Goal: Information Seeking & Learning: Learn about a topic

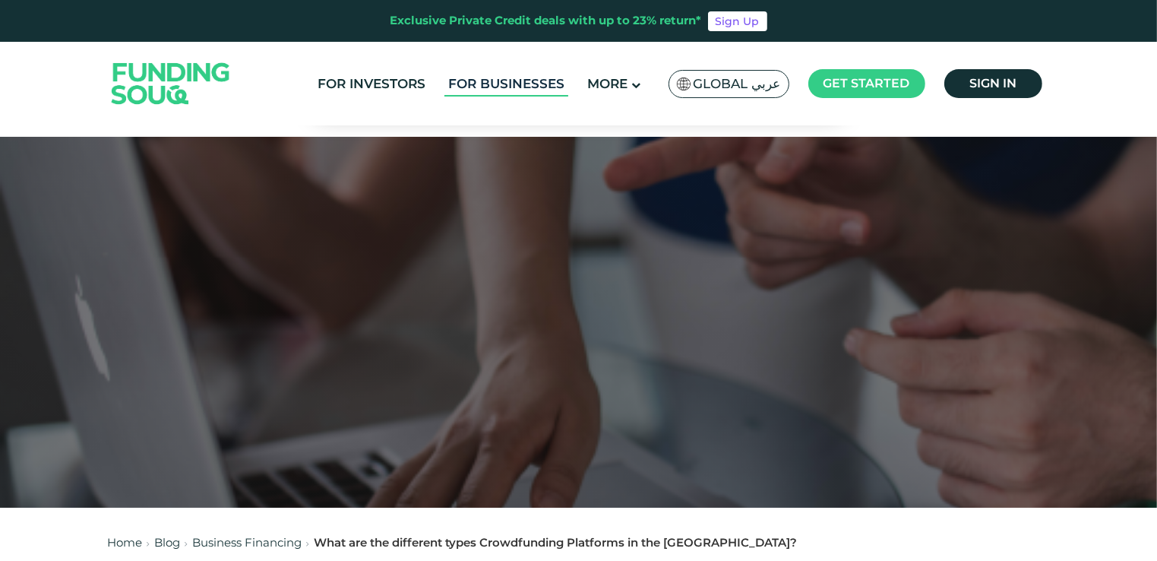
click at [550, 78] on link "For Businesses" at bounding box center [507, 83] width 124 height 25
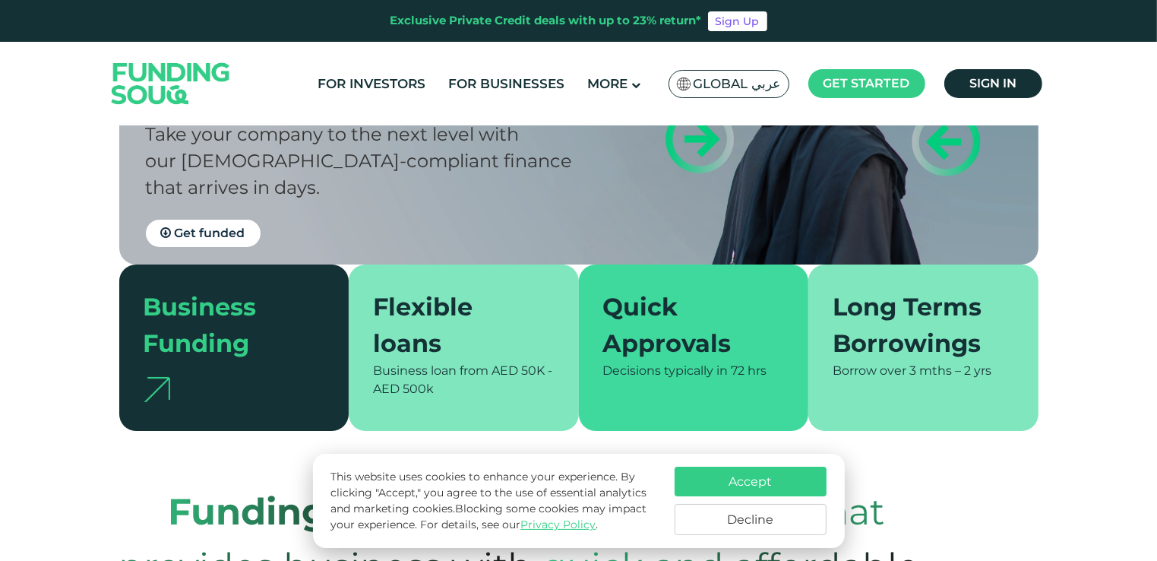
scroll to position [274, 0]
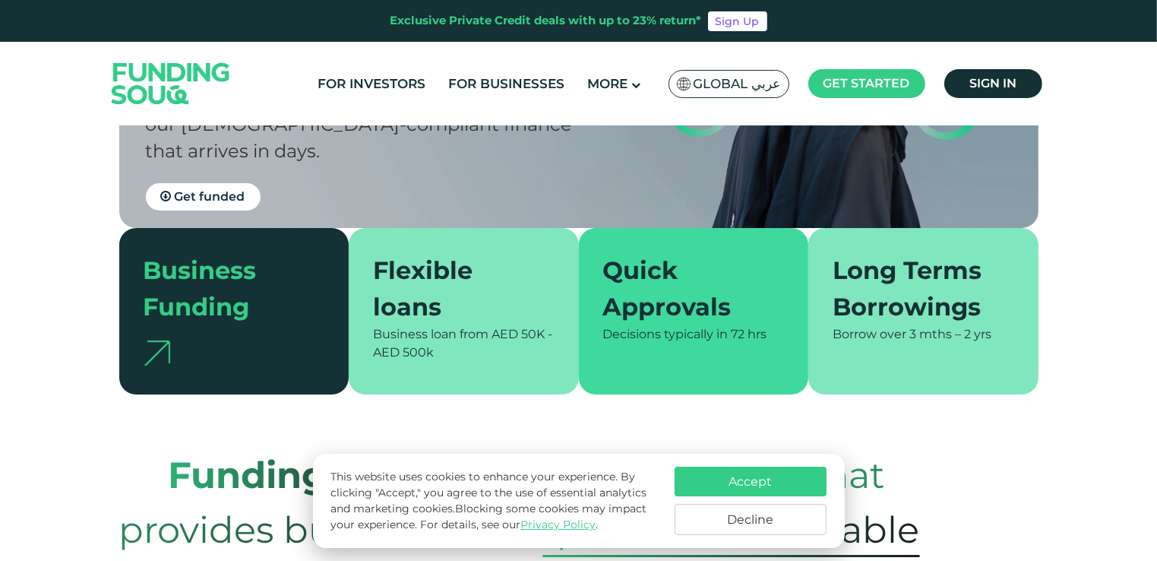
click at [763, 474] on button "Accept" at bounding box center [751, 482] width 152 height 30
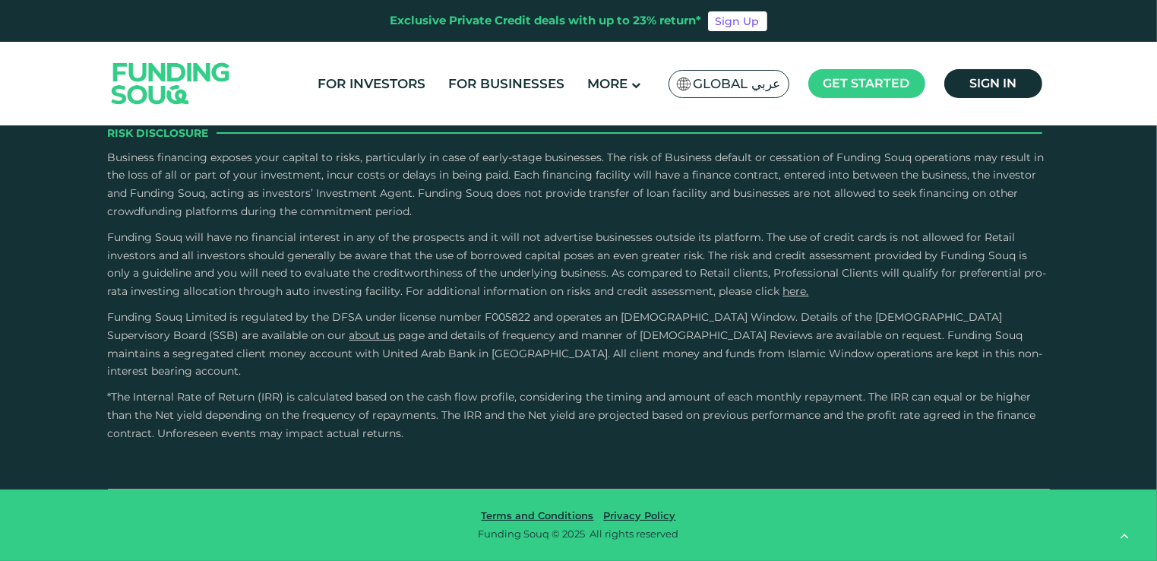
scroll to position [2888, 0]
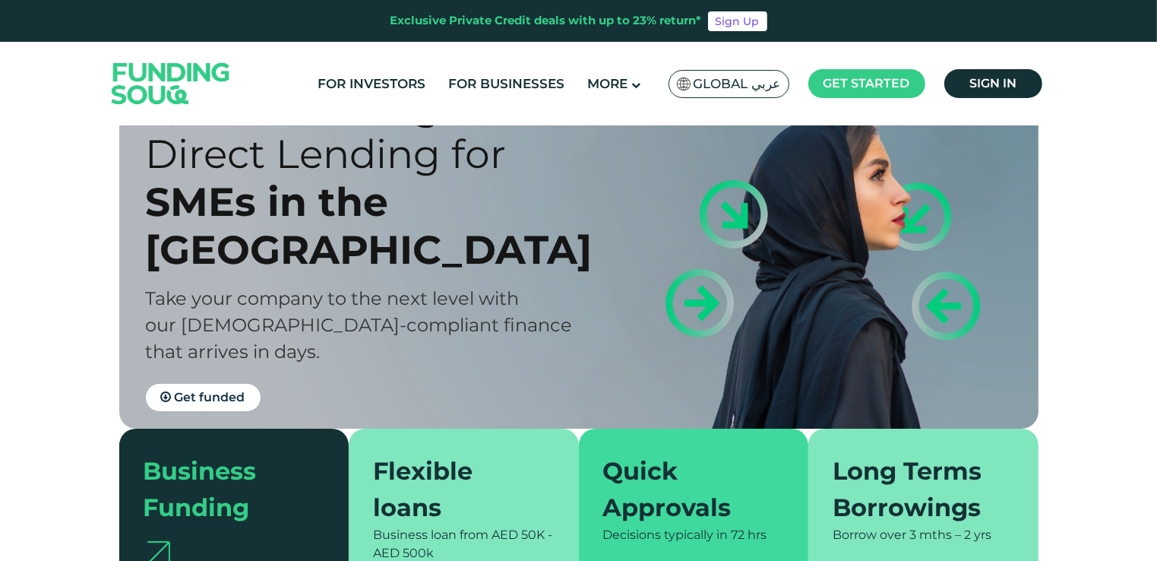
scroll to position [274, 0]
